Goal: Task Accomplishment & Management: Use online tool/utility

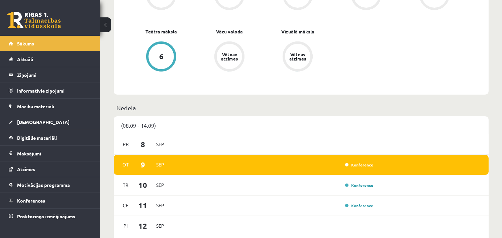
scroll to position [446, 0]
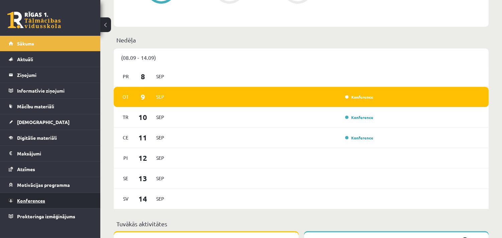
click at [24, 200] on span "Konferences" at bounding box center [31, 201] width 28 height 6
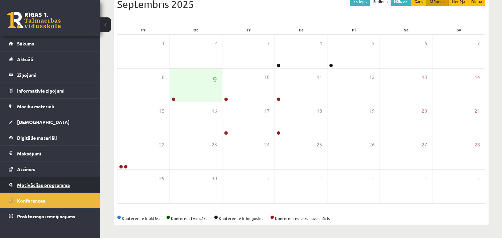
scroll to position [81, 0]
click at [178, 98] on div "9" at bounding box center [196, 85] width 52 height 33
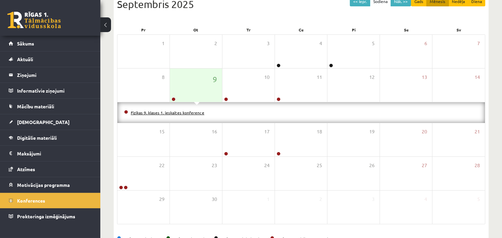
click at [162, 112] on link "Fizikas 9. klases 1. ieskaites konference" at bounding box center [168, 112] width 74 height 5
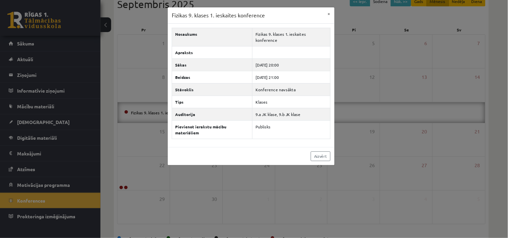
click at [138, 24] on div "Fizikas 9. klases 1. ieskaites konference × Nosaukums Fizikas 9. klases 1. iesk…" at bounding box center [254, 119] width 508 height 238
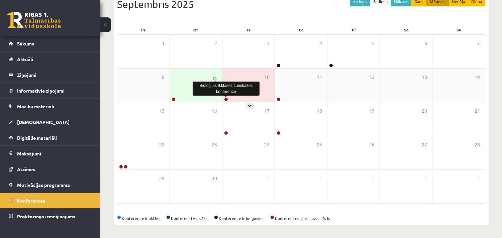
click at [227, 99] on link at bounding box center [226, 99] width 4 height 4
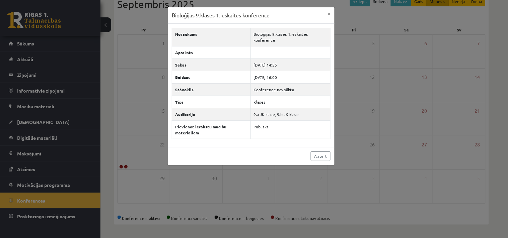
click at [152, 19] on div "Bioloģijas 9.klases 1.ieskaites konference × Nosaukums Bioloģijas 9.klases 1.ie…" at bounding box center [254, 119] width 508 height 238
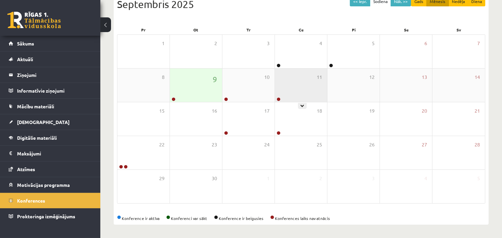
click at [285, 99] on div "11" at bounding box center [301, 85] width 52 height 33
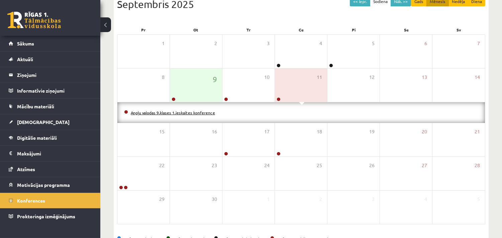
click at [205, 111] on link "Angļu valodas 9.klases 1.ieskaites konference" at bounding box center [173, 112] width 84 height 5
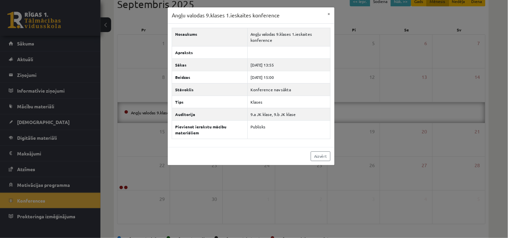
click at [141, 17] on div "Angļu valodas 9.klases 1.ieskaites konference × Nosaukums Angļu valodas 9.klase…" at bounding box center [254, 119] width 508 height 238
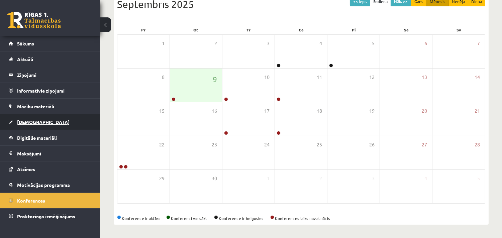
click at [27, 120] on span "[DEMOGRAPHIC_DATA]" at bounding box center [43, 122] width 53 height 6
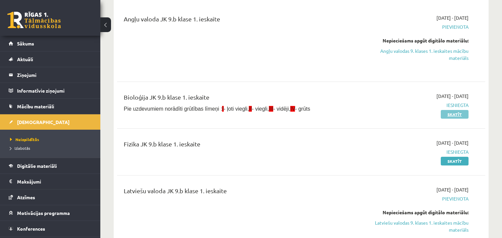
click at [457, 115] on link "Skatīt" at bounding box center [455, 114] width 28 height 9
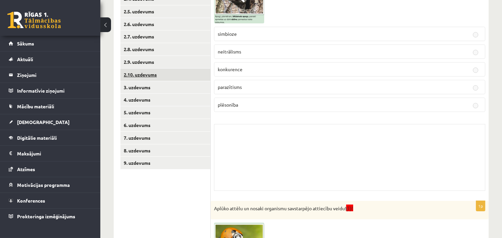
scroll to position [186, 0]
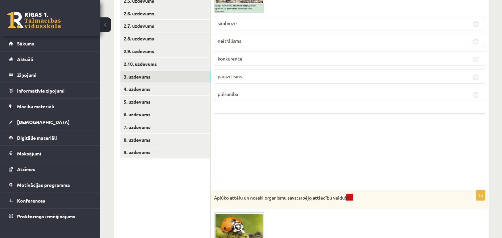
click at [141, 78] on link "3. uzdevums" at bounding box center [166, 77] width 90 height 12
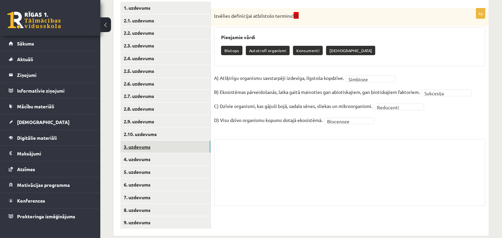
scroll to position [126, 0]
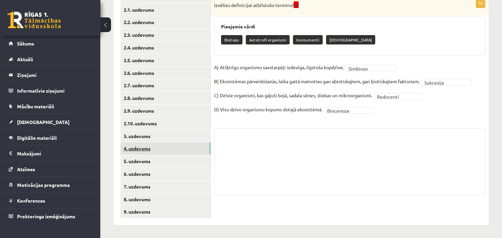
click at [137, 149] on link "4. uzdevums" at bounding box center [166, 149] width 90 height 12
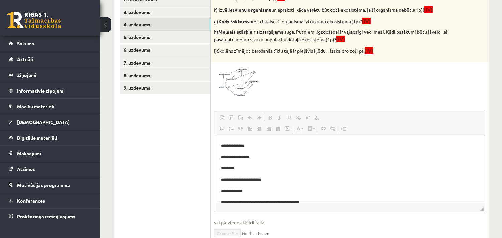
scroll to position [201, 0]
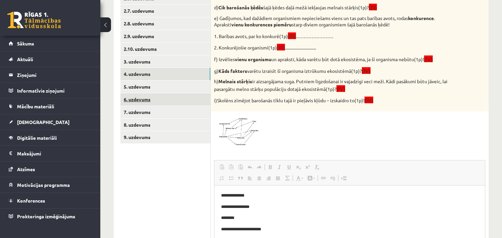
click at [141, 100] on link "6. uzdevums" at bounding box center [166, 99] width 90 height 12
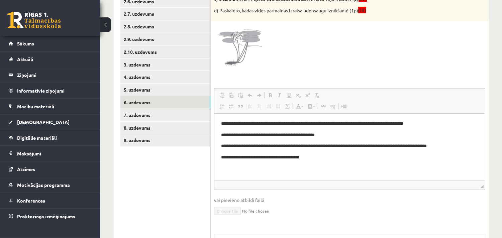
scroll to position [210, 0]
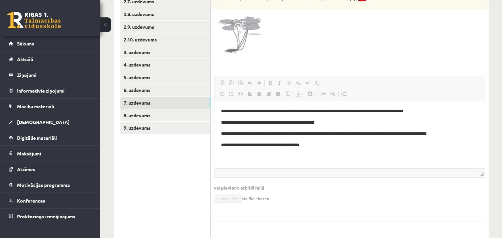
click at [144, 102] on link "7. uzdevums" at bounding box center [166, 103] width 90 height 12
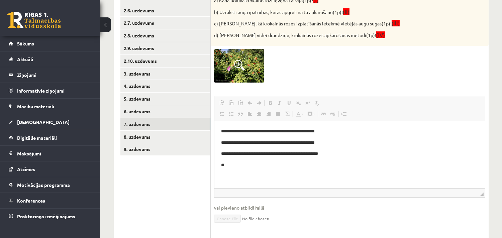
scroll to position [152, 0]
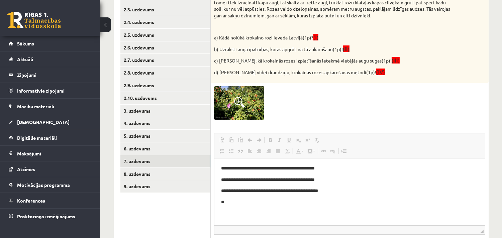
click at [239, 95] on img at bounding box center [239, 102] width 50 height 33
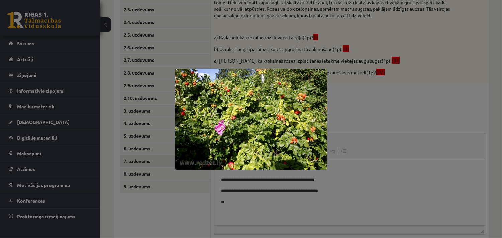
click at [356, 88] on div at bounding box center [251, 119] width 502 height 238
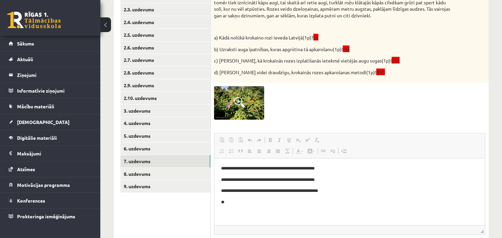
scroll to position [114, 0]
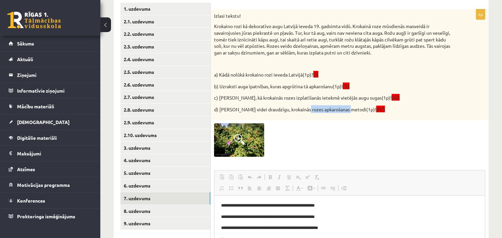
drag, startPoint x: 301, startPoint y: 108, endPoint x: 345, endPoint y: 107, distance: 43.5
click at [345, 107] on p "d) [PERSON_NAME] videi draudzīgu, krokainās rozes apkarošanas metodi(1p)! (IV)" at bounding box center [333, 109] width 238 height 8
copy p "apkarošanas metodi("
click at [436, 69] on div "Izlasi tekstu! Krokaino rozi kā dekoratīvo augu Latvijā ieveda 19. gadsimta vid…" at bounding box center [350, 64] width 278 height 111
click at [136, 212] on link "8. uzdevums" at bounding box center [166, 211] width 90 height 12
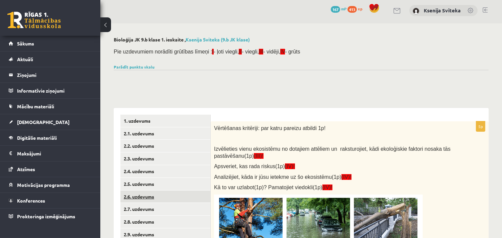
scroll to position [0, 0]
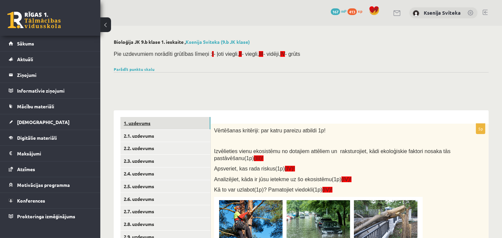
click at [143, 122] on link "1. uzdevums" at bounding box center [166, 123] width 90 height 12
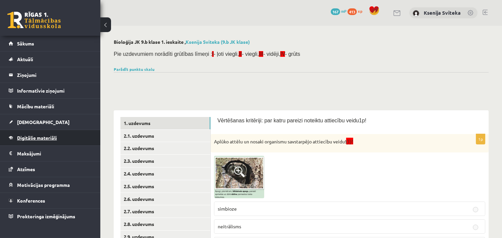
click at [29, 138] on span "Digitālie materiāli" at bounding box center [37, 138] width 40 height 6
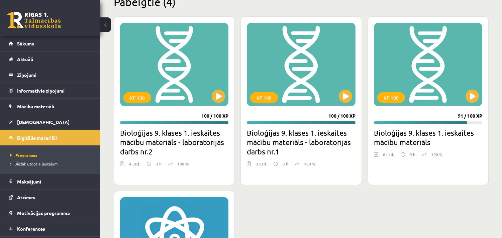
scroll to position [409, 0]
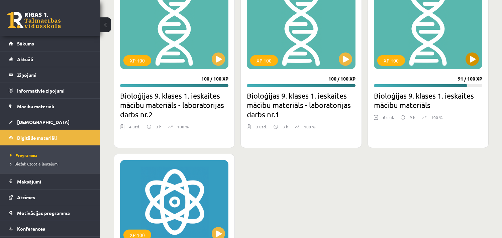
click at [419, 59] on div "XP 100" at bounding box center [428, 28] width 108 height 84
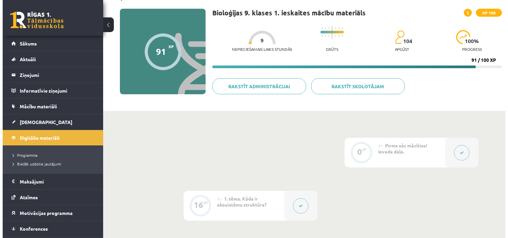
scroll to position [74, 0]
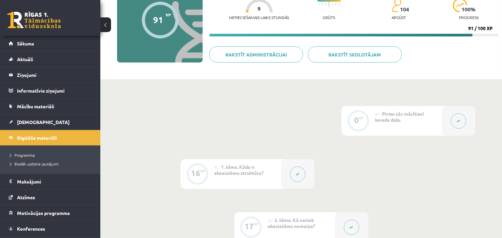
click at [461, 123] on button at bounding box center [458, 120] width 15 height 15
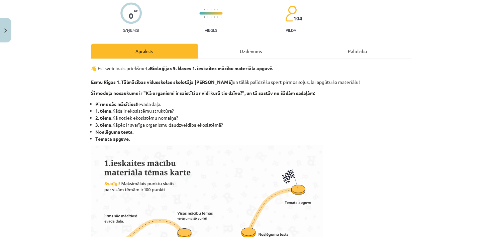
scroll to position [0, 0]
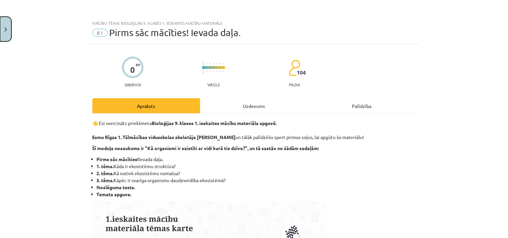
click at [5, 27] on img "Close" at bounding box center [5, 29] width 3 height 4
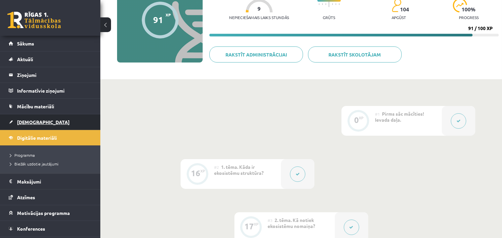
click at [27, 117] on link "[DEMOGRAPHIC_DATA]" at bounding box center [50, 121] width 83 height 15
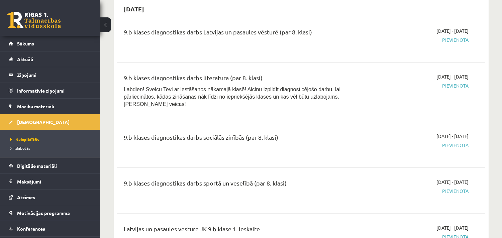
scroll to position [260, 0]
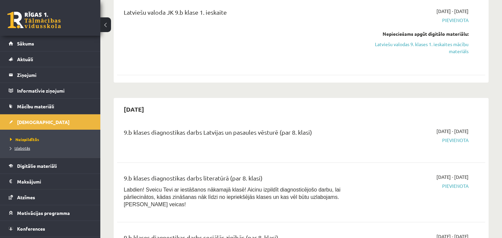
click at [21, 147] on span "Izlabotās" at bounding box center [20, 148] width 20 height 5
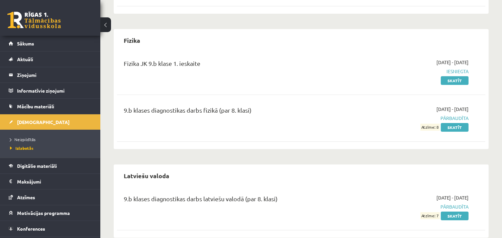
scroll to position [274, 0]
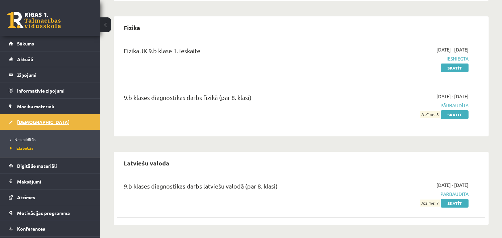
click at [30, 124] on span "[DEMOGRAPHIC_DATA]" at bounding box center [43, 122] width 53 height 6
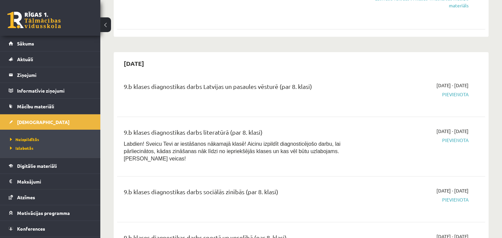
scroll to position [348, 0]
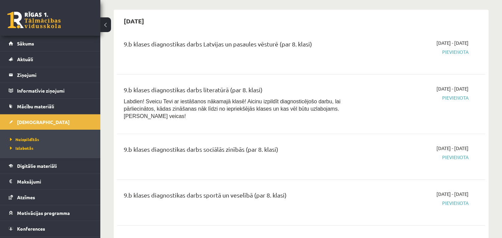
click at [458, 97] on span "Pievienota" at bounding box center [415, 97] width 108 height 7
click at [246, 88] on div "9.b klases diagnostikas darbs literatūrā (par 8. klasi)" at bounding box center [237, 91] width 227 height 12
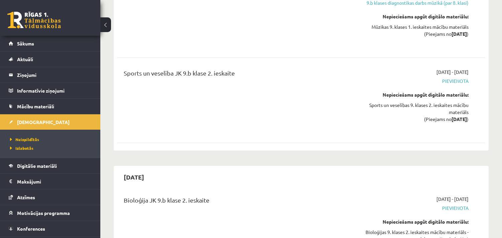
scroll to position [2864, 0]
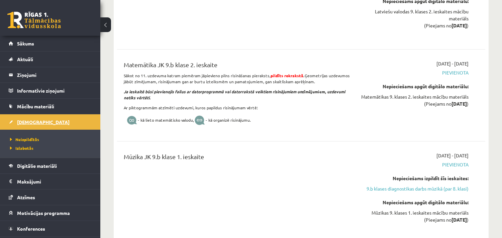
click at [28, 124] on span "[DEMOGRAPHIC_DATA]" at bounding box center [43, 122] width 53 height 6
click at [24, 123] on span "[DEMOGRAPHIC_DATA]" at bounding box center [43, 122] width 53 height 6
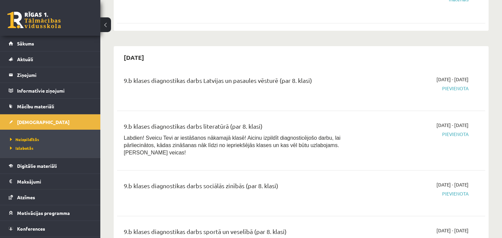
scroll to position [297, 0]
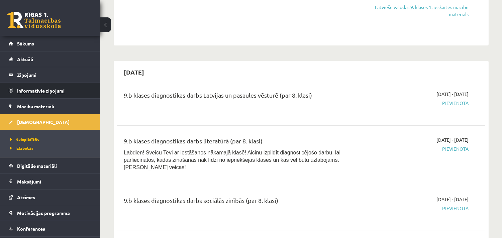
click at [35, 87] on legend "Informatīvie ziņojumi 0" at bounding box center [54, 90] width 75 height 15
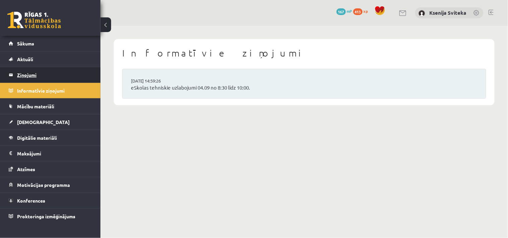
click at [15, 72] on link "Ziņojumi 0" at bounding box center [50, 74] width 83 height 15
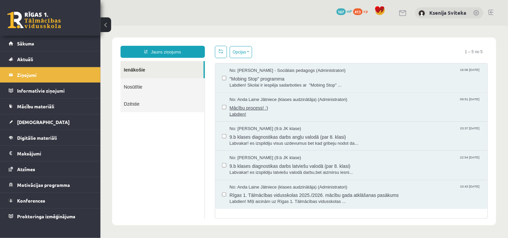
click at [273, 108] on span "Mācību process! :)" at bounding box center [354, 107] width 251 height 8
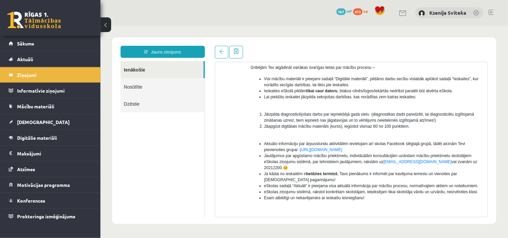
scroll to position [111, 0]
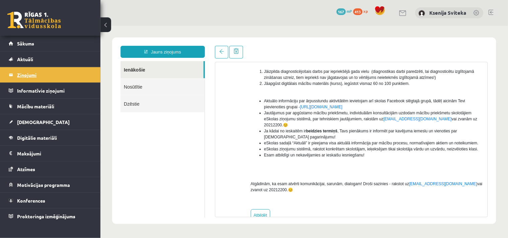
click at [19, 75] on legend "Ziņojumi 0" at bounding box center [54, 74] width 75 height 15
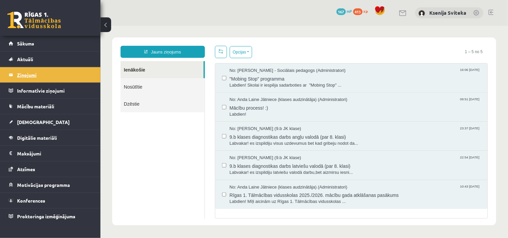
scroll to position [0, 0]
